Goal: Task Accomplishment & Management: Use online tool/utility

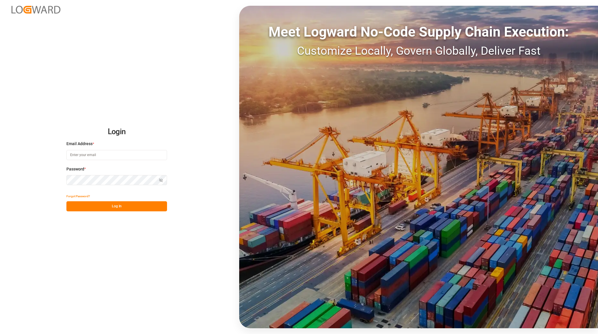
type input "jan.gerold@melitta.de"
click at [123, 213] on div "Login Email Address * jan.gerold@melitta.de Password * Show password Forgot Pas…" at bounding box center [299, 167] width 598 height 334
click at [125, 209] on button "Log In" at bounding box center [116, 206] width 101 height 10
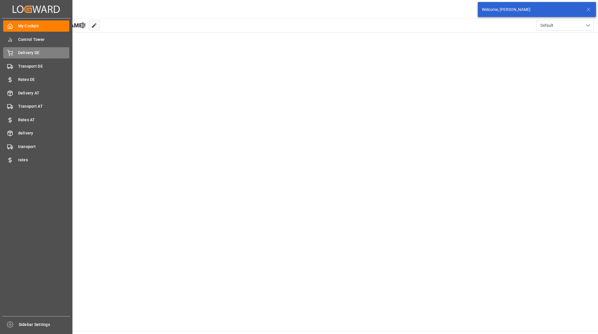
click at [39, 51] on span "Delivery DE" at bounding box center [43, 53] width 51 height 6
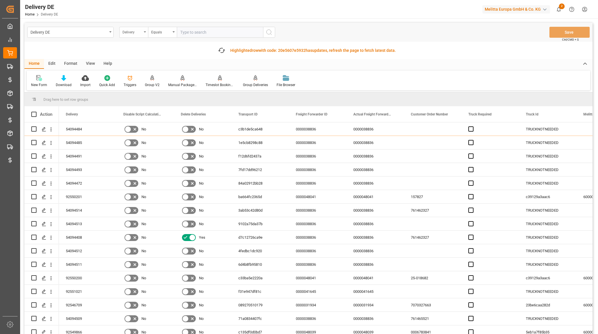
click at [141, 28] on div "Delivery" at bounding box center [133, 31] width 20 height 7
type input "s"
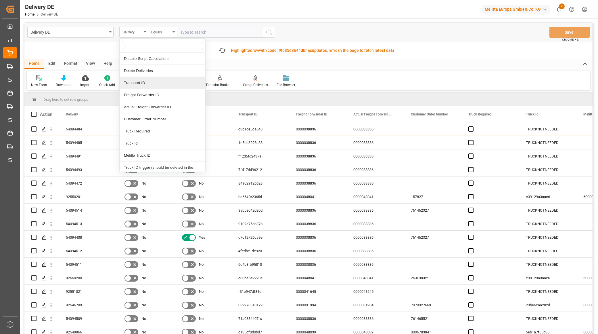
type input "ts"
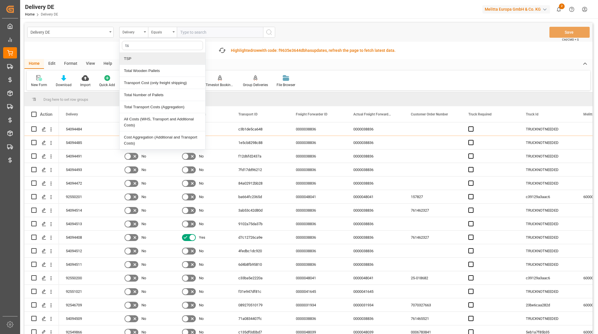
click at [143, 59] on div "TSP" at bounding box center [163, 59] width 86 height 12
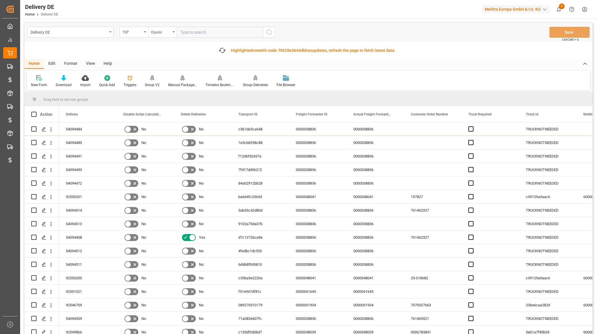
click at [205, 32] on input "text" at bounding box center [220, 32] width 86 height 11
type input "Hölkemeier"
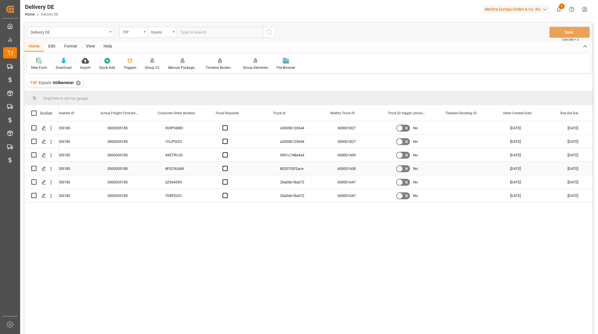
scroll to position [0, 255]
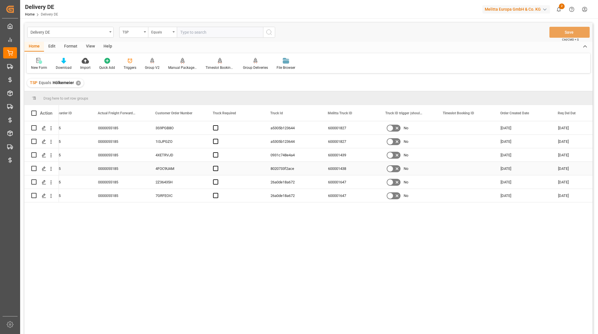
click at [278, 168] on div "8020733f2ace" at bounding box center [293, 168] width 58 height 13
click at [559, 10] on icon "show 2 new notifications" at bounding box center [559, 9] width 6 height 6
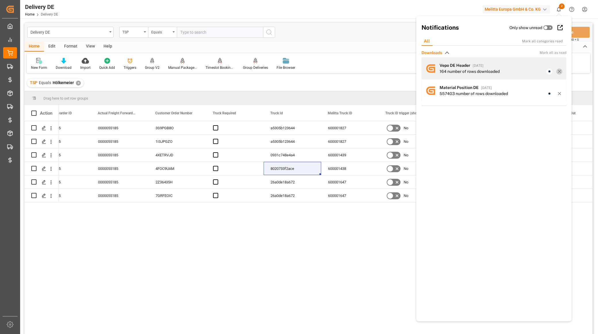
click at [561, 71] on icon at bounding box center [559, 71] width 5 height 5
click at [561, 72] on icon at bounding box center [559, 71] width 5 height 5
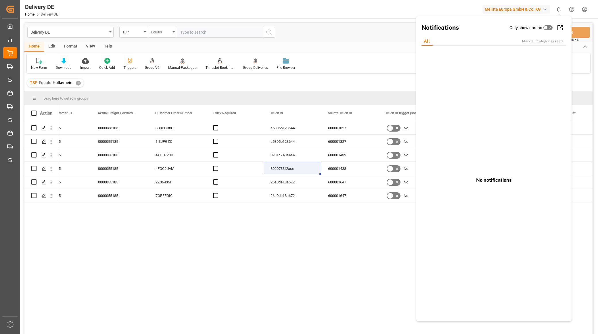
click at [389, 19] on div "Delivery DE TSP Equals Save Ctrl/CMD + S Home Edit Format View Help New Form Do…" at bounding box center [308, 218] width 577 height 400
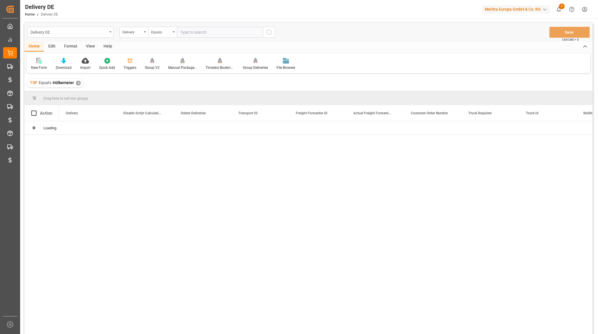
click at [68, 33] on div "Delivery DE" at bounding box center [68, 31] width 77 height 7
type input "truck bund"
click at [60, 58] on div "Truck Bundling DE" at bounding box center [71, 59] width 86 height 12
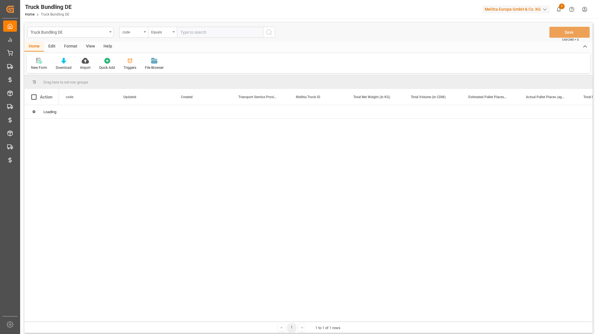
click at [188, 30] on input "text" at bounding box center [220, 32] width 86 height 11
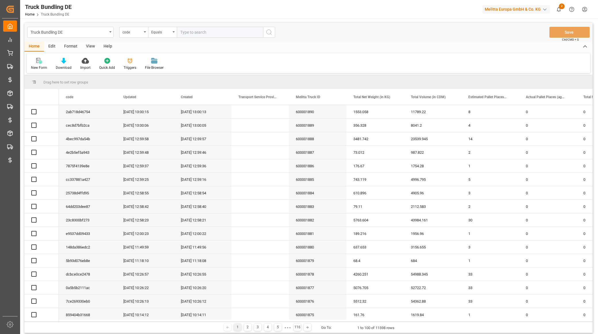
paste input "8020733f2ace"
type input "8020733f2ace"
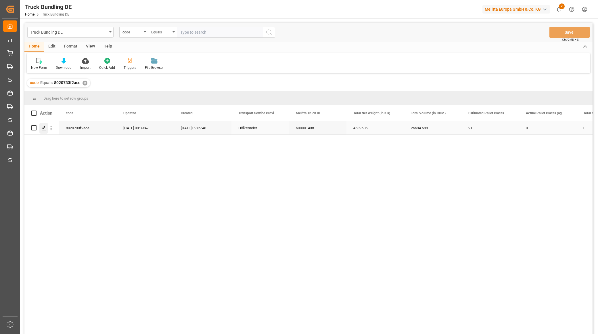
click at [45, 129] on icon "Press SPACE to select this row." at bounding box center [44, 128] width 5 height 5
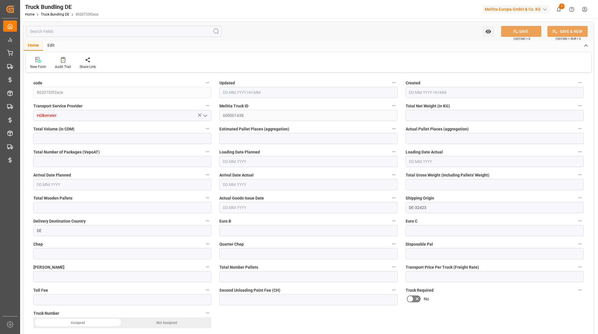
type input "4689.972"
type input "25594.588"
type input "21"
type input "0"
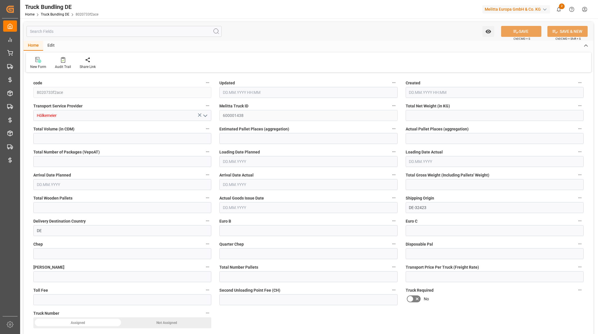
type input "5928"
type input "21"
type input "0"
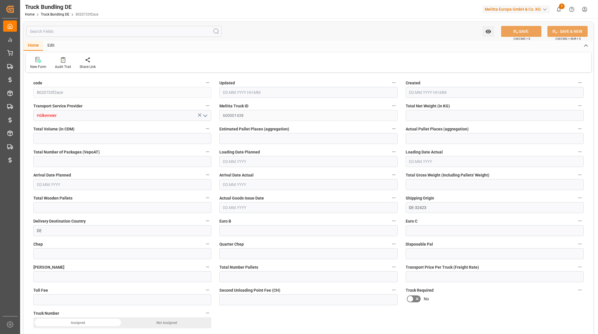
type input "0"
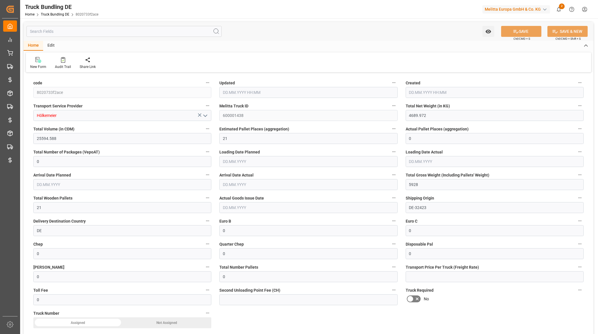
type input "[DATE] 07:39"
type input "[DATE]"
